Goal: Use online tool/utility: Utilize a website feature to perform a specific function

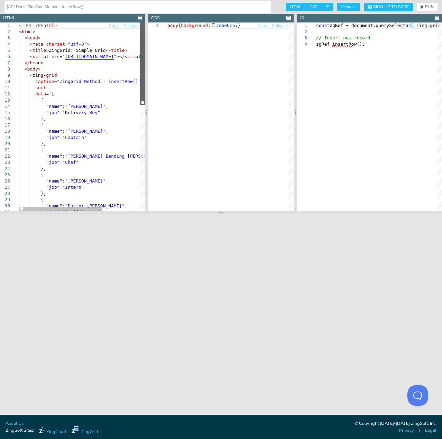
click at [144, 64] on div at bounding box center [142, 63] width 5 height 82
click at [206, 82] on div "body { background: #e6e6e6 ; }" at bounding box center [230, 116] width 126 height 189
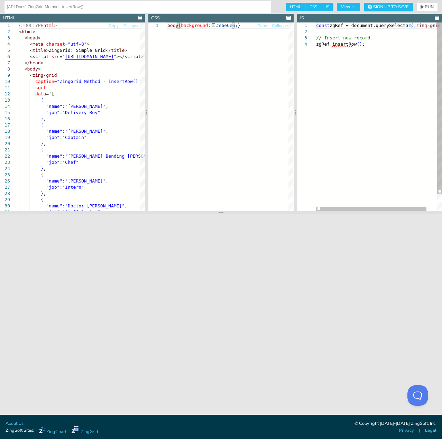
click at [387, 59] on div "const zgRef = document.querySelector ( 'zing-grid' ) ; // Insert new record zgR…" at bounding box center [385, 125] width 138 height 207
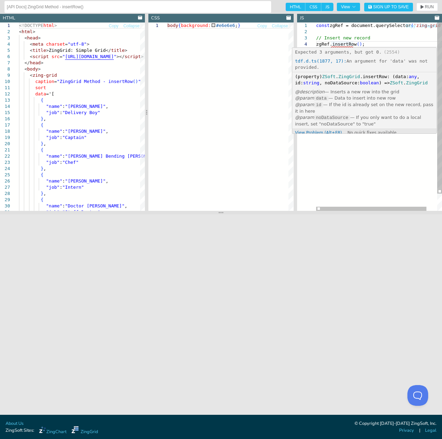
click at [364, 38] on div "const zgRef = document.querySelector ( 'zing-grid' ) ; // Insert new record zgR…" at bounding box center [385, 125] width 138 height 207
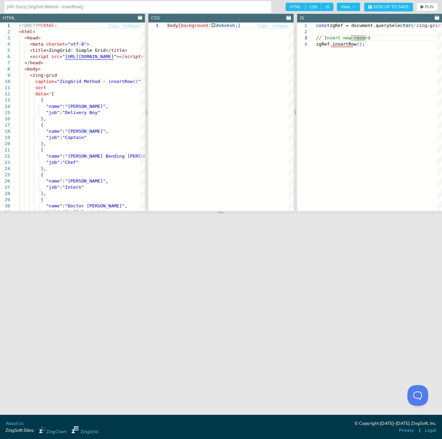
click at [78, 6] on input "[API Docs] ZingGrid Method - insertRow()" at bounding box center [138, 6] width 262 height 11
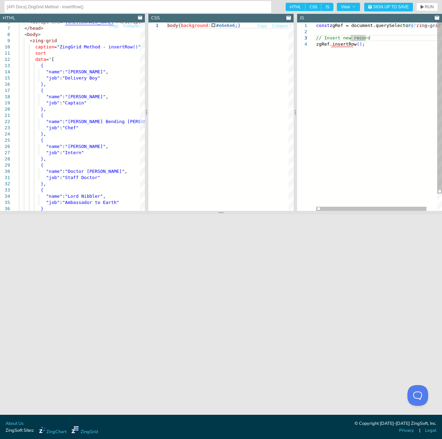
scroll to position [0, 47]
click at [357, 45] on div "const zgRef = document.querySelector ( 'zing-grid' ) ; // Insert new record zgR…" at bounding box center [385, 125] width 138 height 207
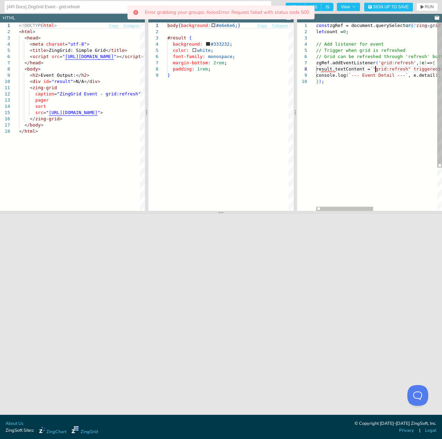
scroll to position [0, 7]
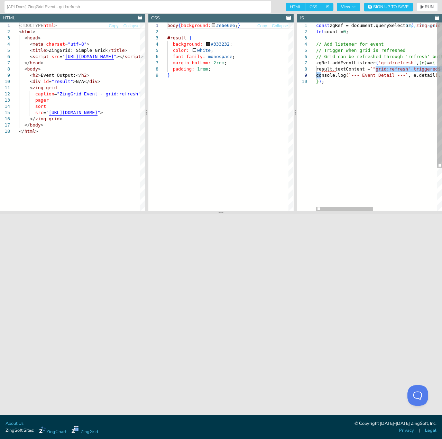
drag, startPoint x: 376, startPoint y: 67, endPoint x: 320, endPoint y: 75, distance: 56.6
click at [320, 75] on div "const zgRef = document.querySelector ( 'zing-grid' ) ; let count = 0 ; // Add l…" at bounding box center [449, 144] width 267 height 245
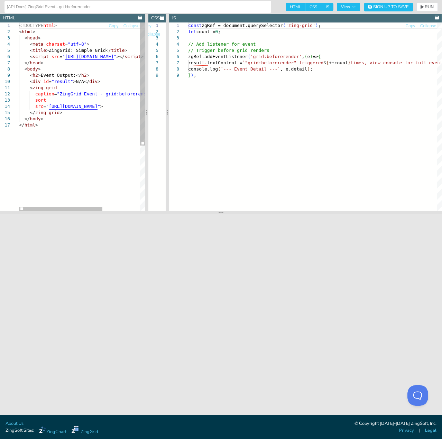
drag, startPoint x: 296, startPoint y: 160, endPoint x: 64, endPoint y: 171, distance: 232.8
click at [64, 171] on section "HTML Copy Collapse 1 2 3 4 5 6 7 8 9 10 11 12 13 14 15 16 17 <!DOCTYPE html > <…" at bounding box center [221, 112] width 442 height 197
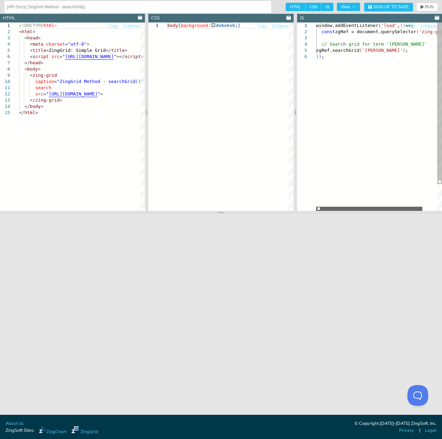
click at [339, 207] on div at bounding box center [369, 209] width 106 height 4
drag, startPoint x: 382, startPoint y: 49, endPoint x: 371, endPoint y: 52, distance: 11.3
click at [371, 52] on div "window.addEventListener ( 'load' , ( ) => { const zgRef = document.querySelecto…" at bounding box center [387, 132] width 143 height 220
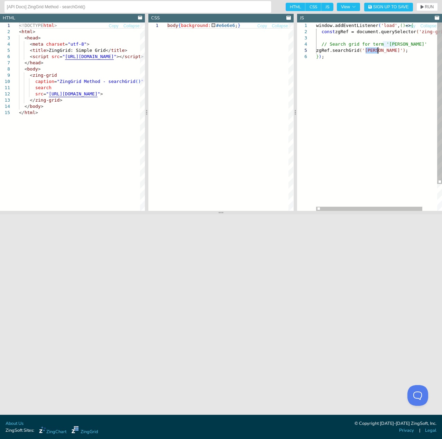
drag, startPoint x: 369, startPoint y: 52, endPoint x: 379, endPoint y: 53, distance: 10.4
click at [379, 53] on div "window.addEventListener ( 'load' , ( ) => { const zgRef = document.querySelecto…" at bounding box center [387, 132] width 143 height 220
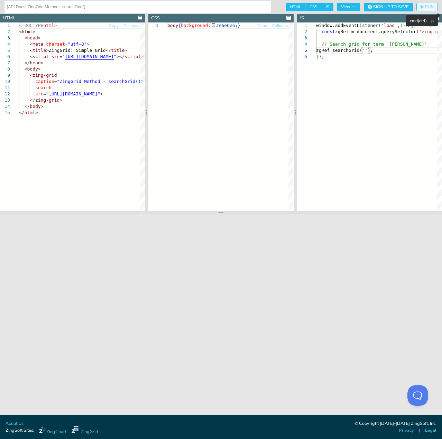
click at [422, 7] on icon "button" at bounding box center [422, 7] width 3 height 4
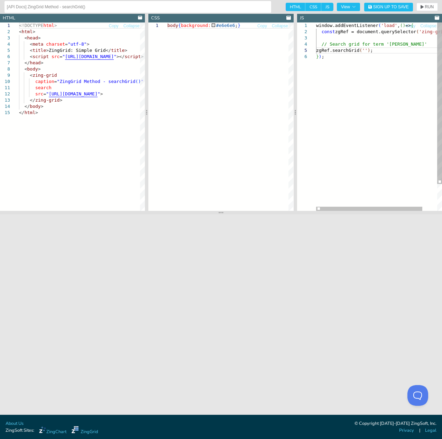
click at [365, 51] on div "window.addEventListener ( 'load' , ( ) => { const zgRef = document.querySelecto…" at bounding box center [387, 132] width 143 height 220
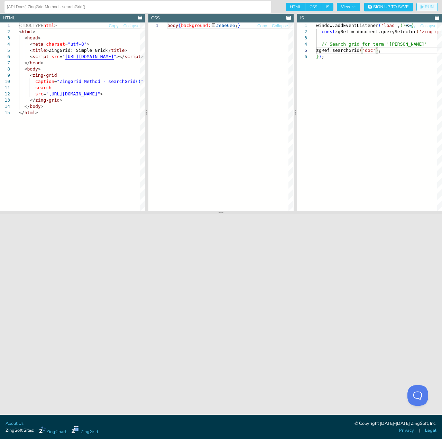
type textarea "window.addEventListener('load', () => { const zgRef = document.querySelector('z…"
click at [423, 8] on icon "button" at bounding box center [422, 7] width 3 height 4
